Goal: Information Seeking & Learning: Find specific fact

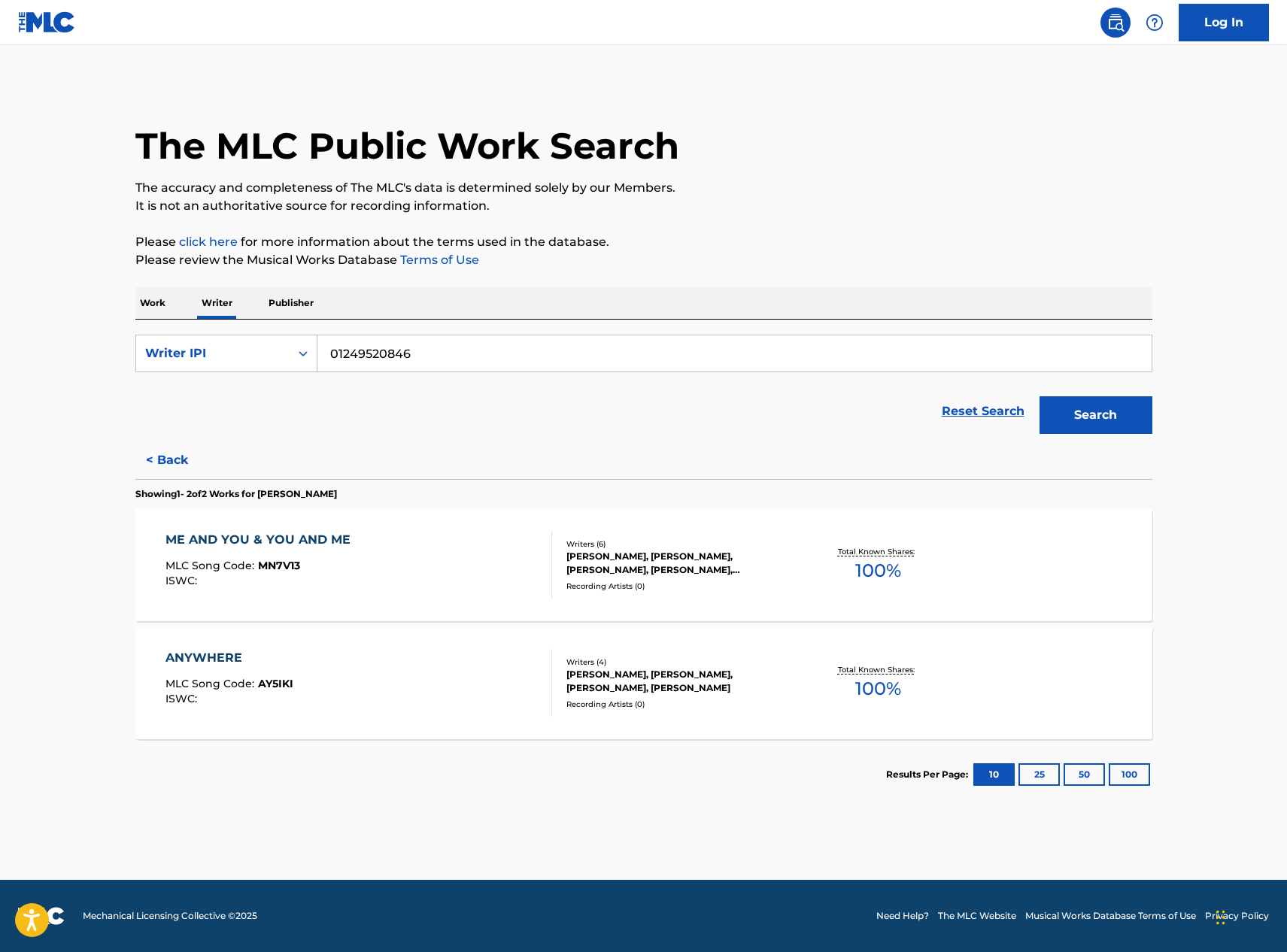
click at [464, 355] on input "01249520846" at bounding box center [734, 353] width 834 height 36
drag, startPoint x: 465, startPoint y: 354, endPoint x: 279, endPoint y: 360, distance: 186.1
click at [279, 360] on div "SearchWithCriteria8cb52803-746f-41fa-ac58-70958cff7219 Writer IPI 01249520846" at bounding box center [644, 354] width 1017 height 38
type input "[PERSON_NAME]"
click at [241, 355] on div "Writer IPI" at bounding box center [213, 353] width 136 height 18
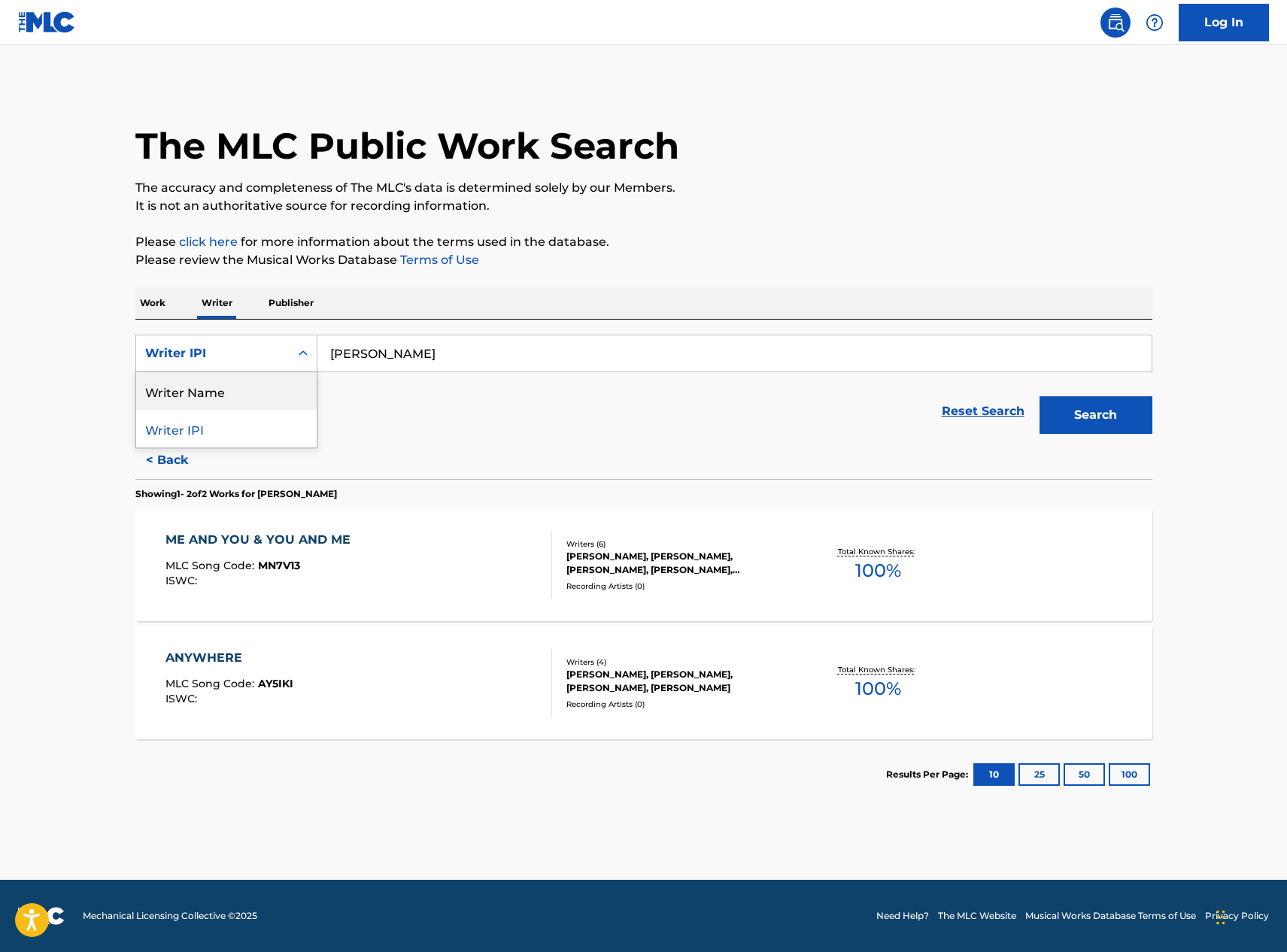
click at [241, 392] on div "Writer Name" at bounding box center [226, 391] width 181 height 38
click at [445, 352] on input "Search Form" at bounding box center [734, 353] width 834 height 36
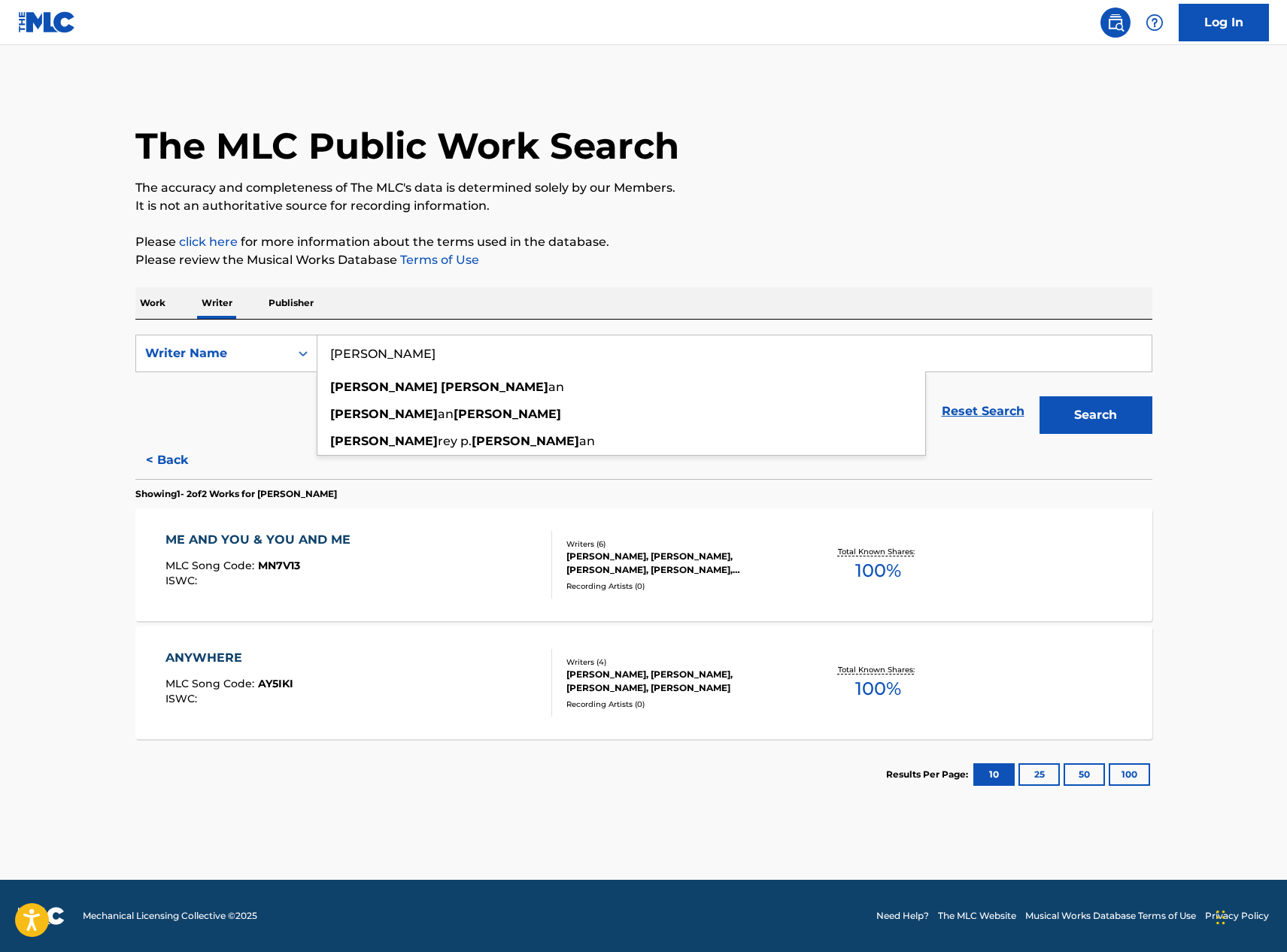
type input "[PERSON_NAME]"
click at [1039, 396] on button "Search" at bounding box center [1096, 415] width 113 height 38
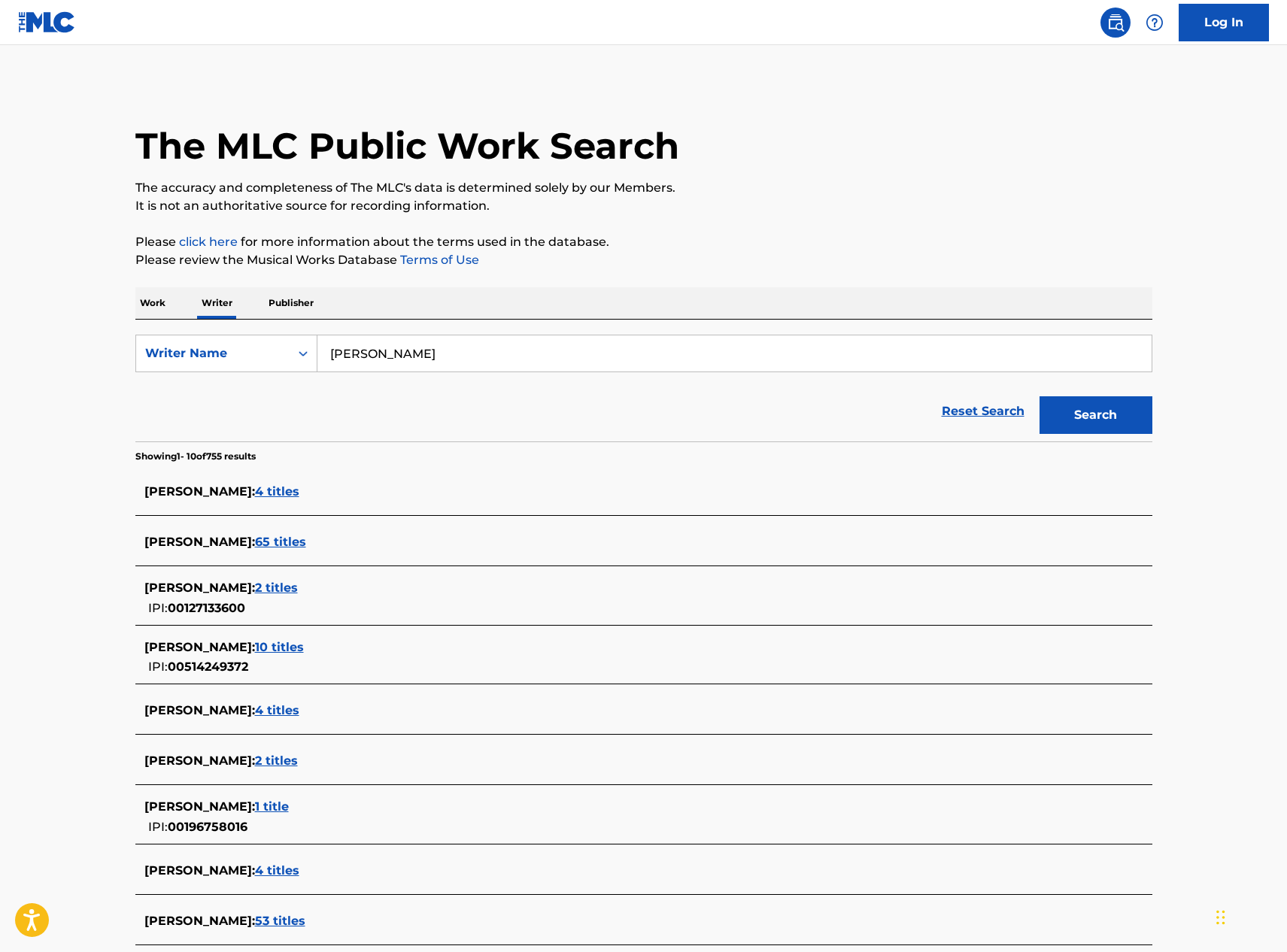
click at [293, 540] on span "65 titles" at bounding box center [280, 541] width 51 height 14
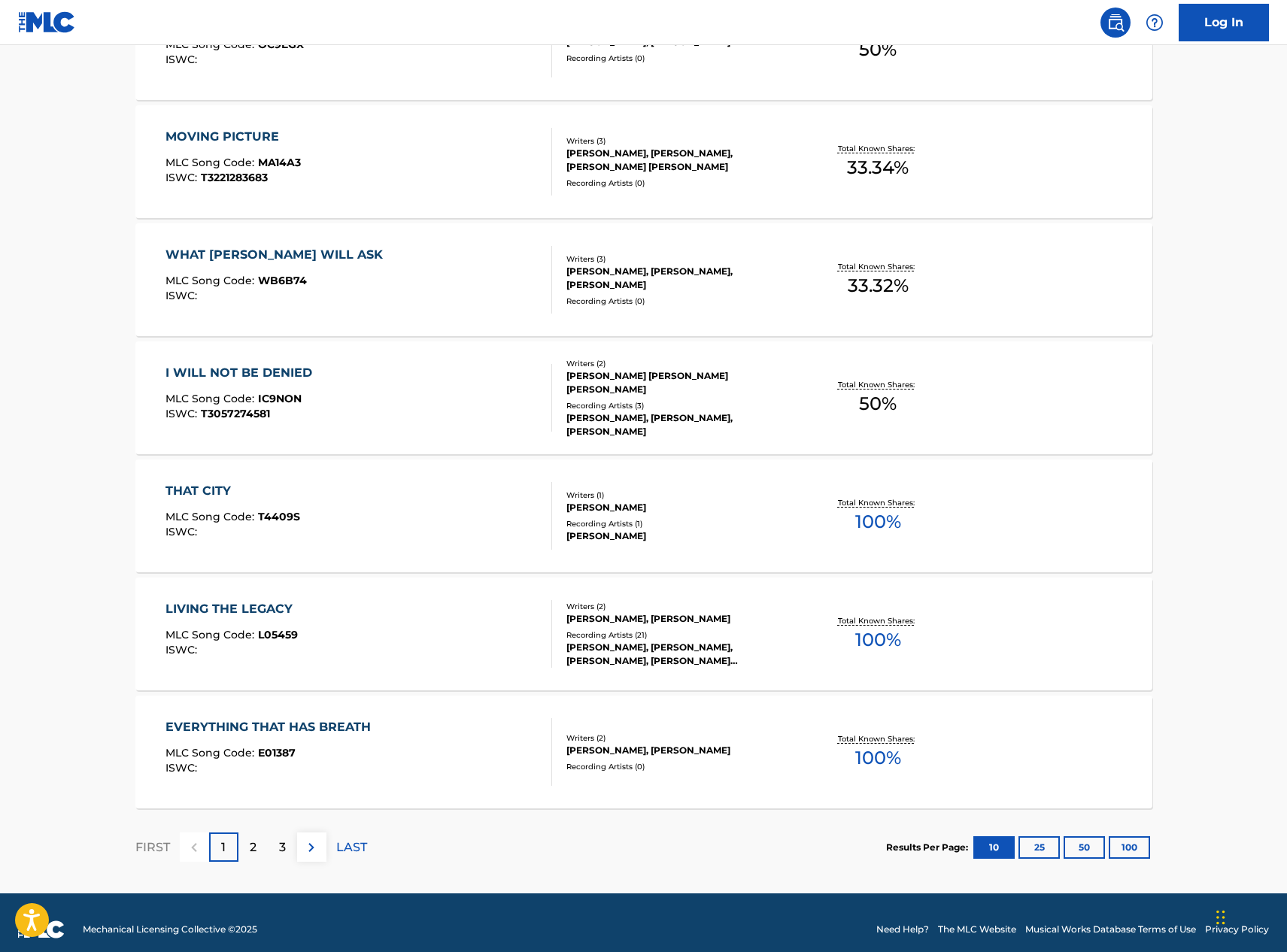
scroll to position [889, 0]
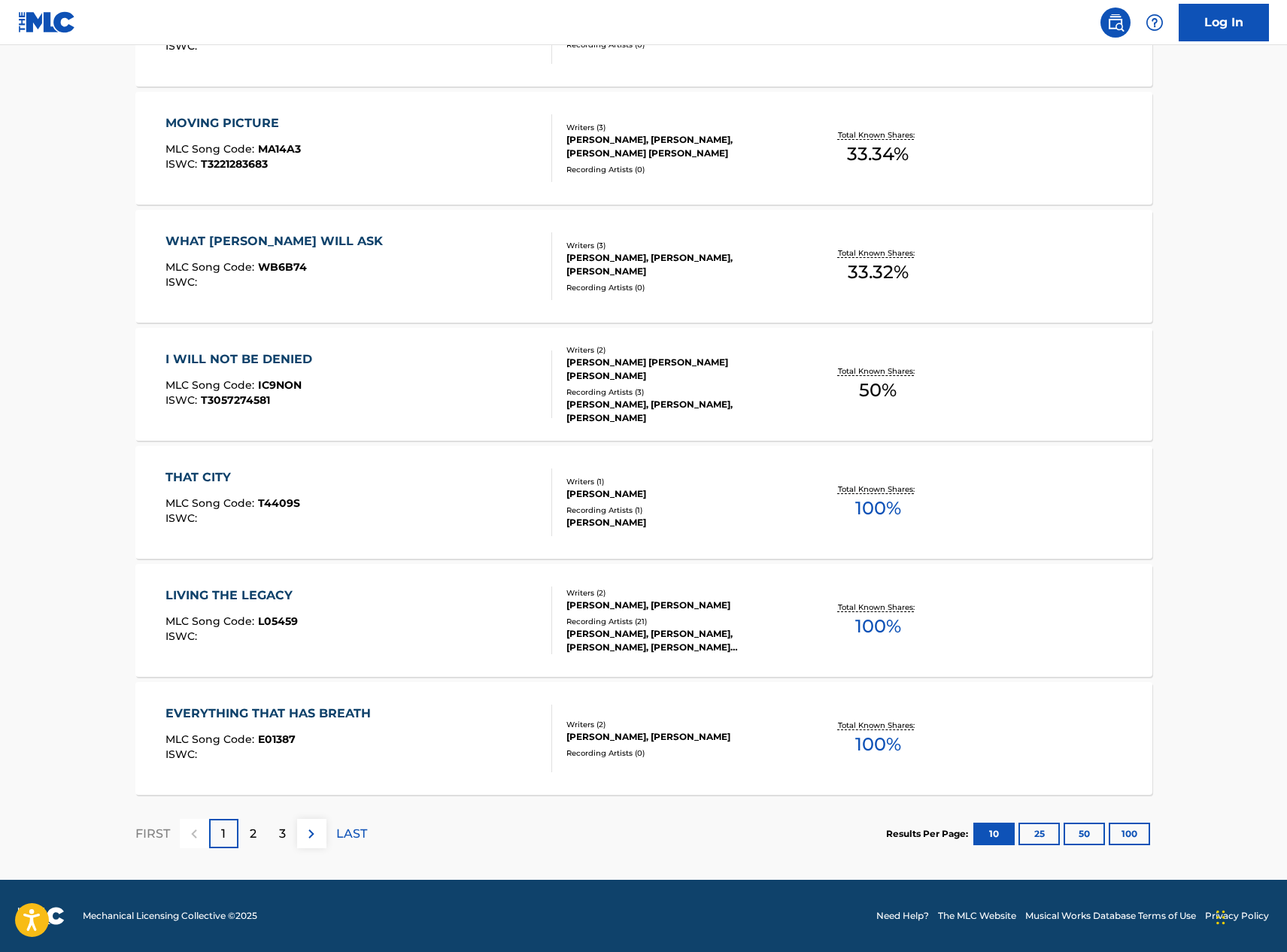
click at [250, 838] on p "2" at bounding box center [253, 834] width 7 height 18
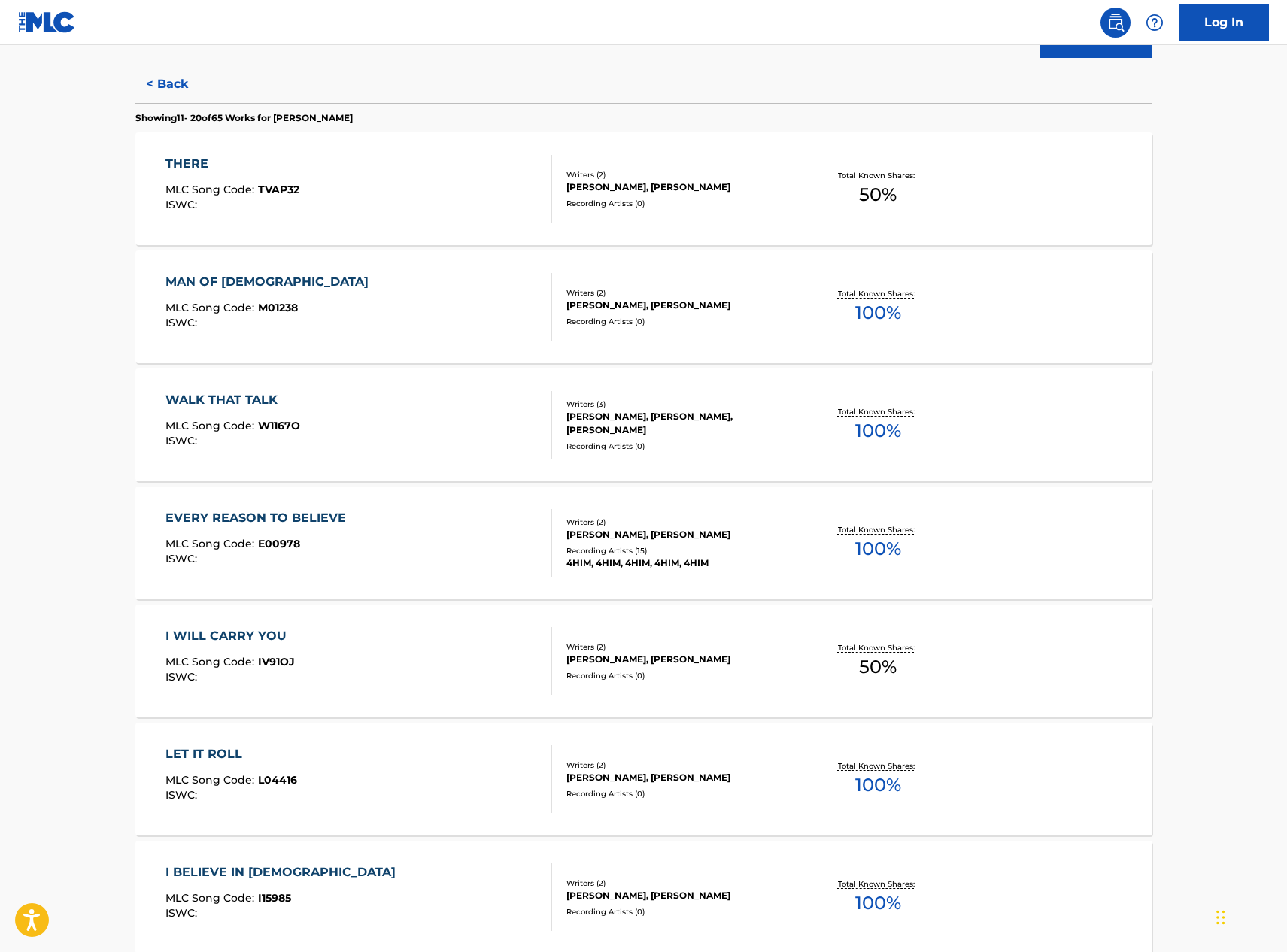
scroll to position [601, 0]
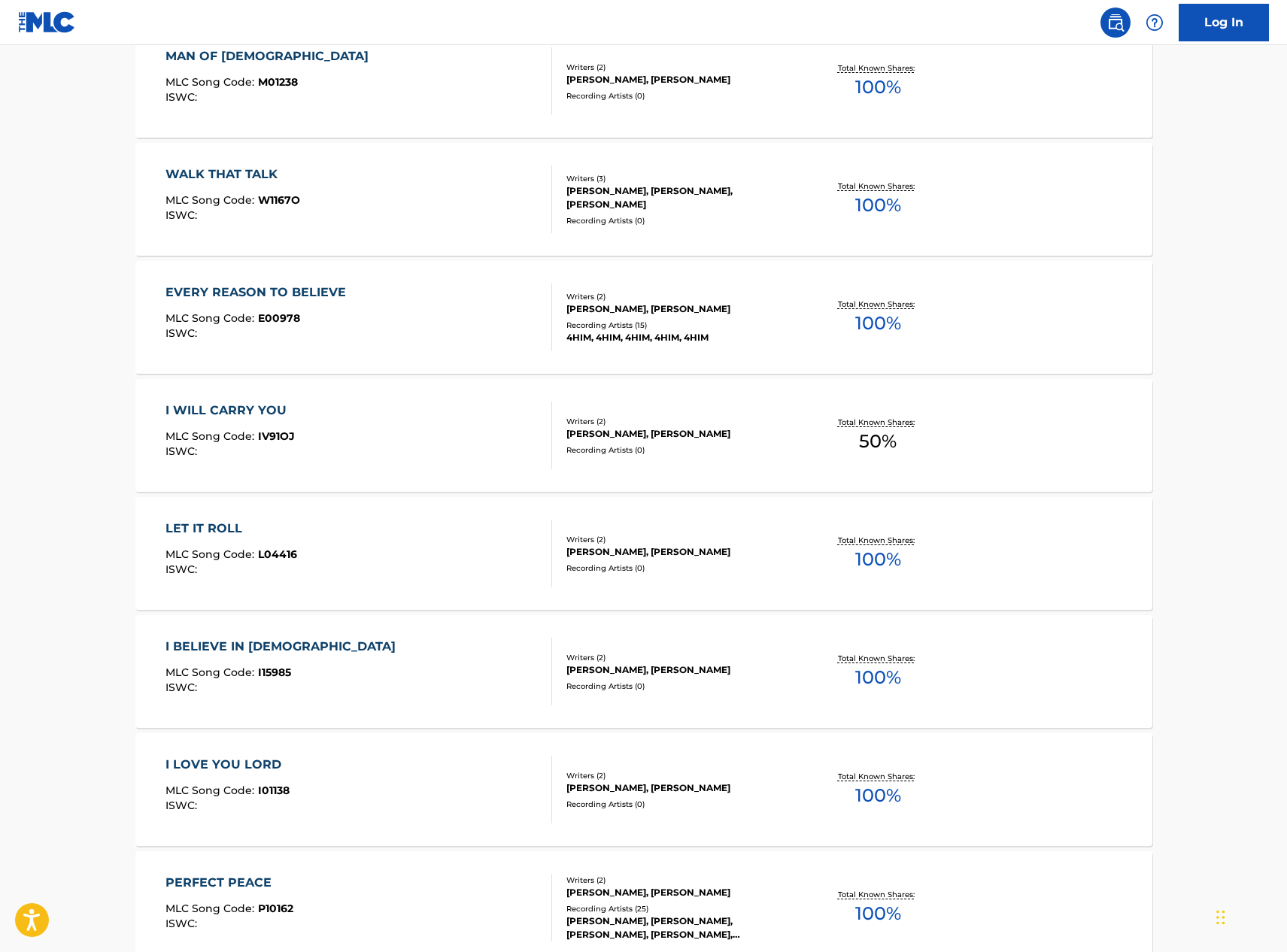
click at [246, 766] on div "I LOVE YOU LORD" at bounding box center [227, 765] width 124 height 18
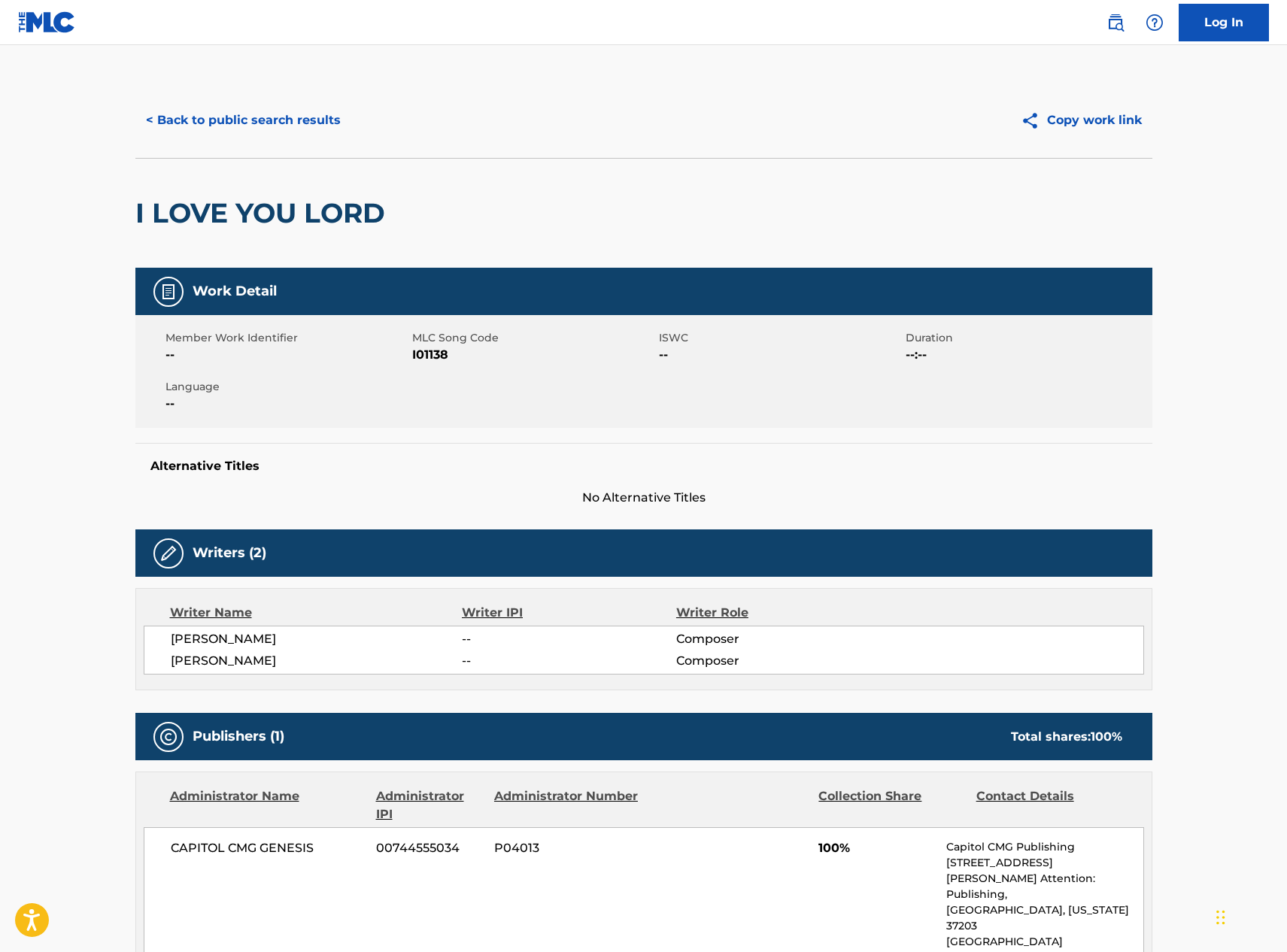
scroll to position [75, 0]
